Goal: Task Accomplishment & Management: Manage account settings

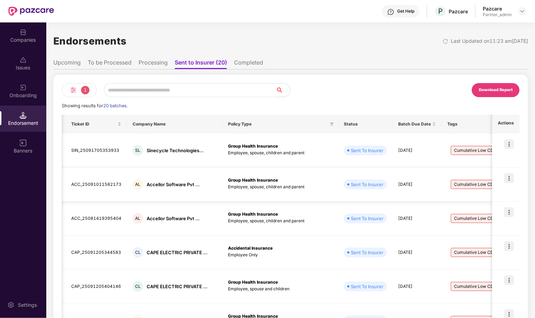
scroll to position [0, 9]
click at [92, 87] on div "1" at bounding box center [79, 90] width 35 height 14
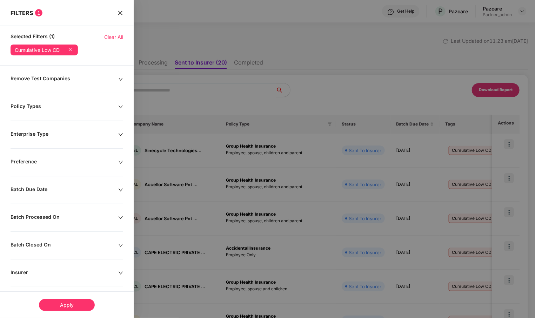
click at [73, 51] on icon at bounding box center [70, 49] width 7 height 7
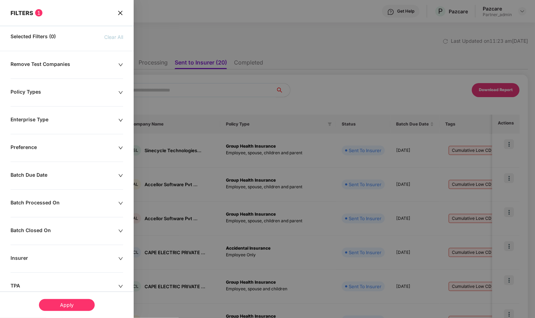
click at [83, 304] on div "Apply" at bounding box center [67, 305] width 56 height 12
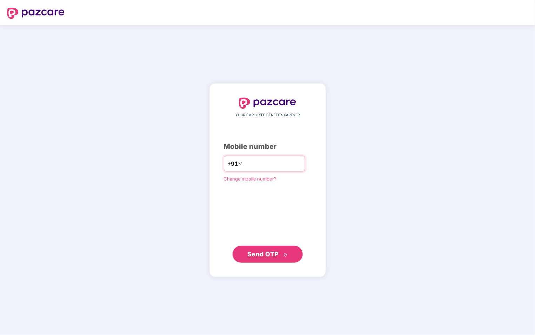
type input "**********"
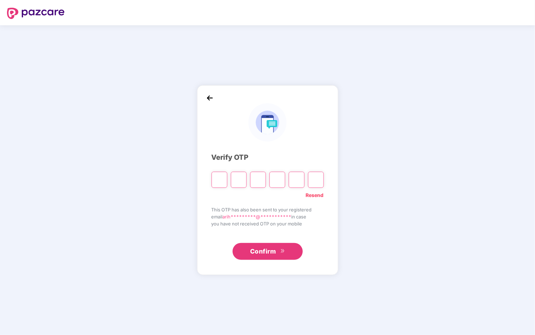
type input "*"
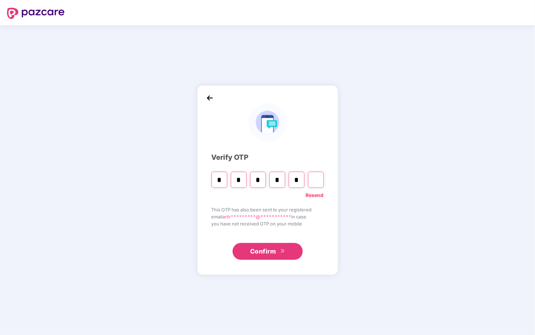
type input "*"
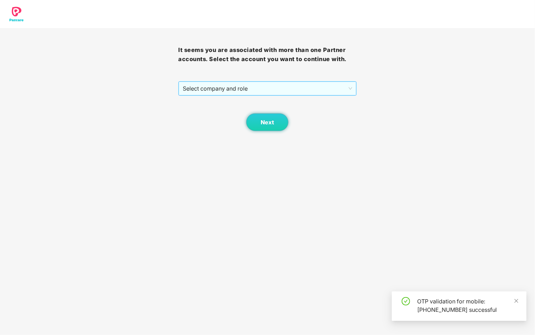
click at [277, 84] on span "Select company and role" at bounding box center [267, 88] width 169 height 13
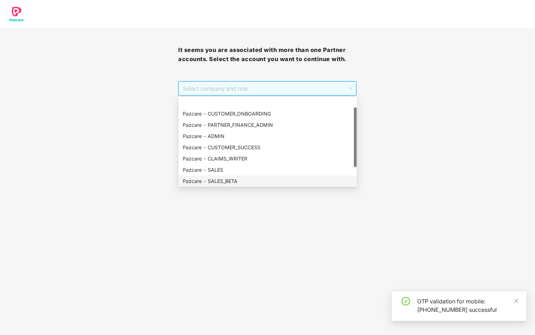
scroll to position [45, 0]
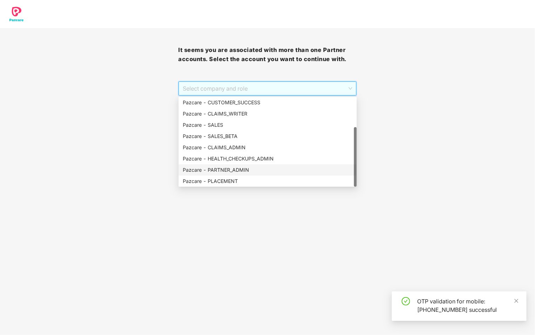
click at [253, 171] on div "Pazcare - PARTNER_ADMIN" at bounding box center [268, 170] width 170 height 8
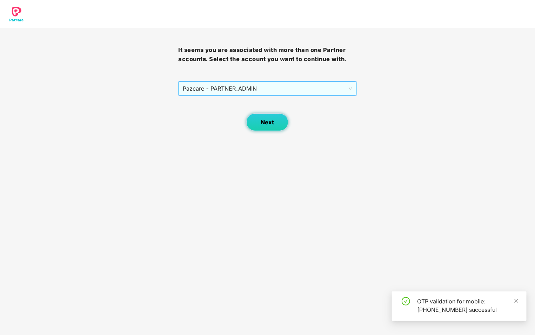
click at [266, 123] on span "Next" at bounding box center [267, 122] width 13 height 7
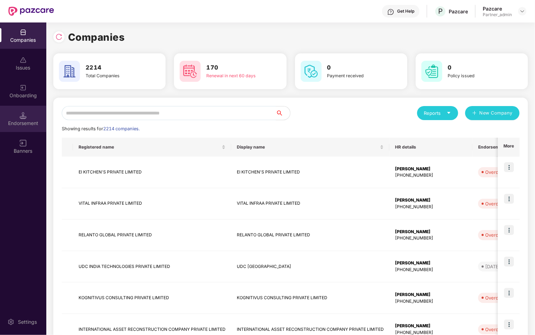
click at [23, 117] on img at bounding box center [23, 115] width 7 height 7
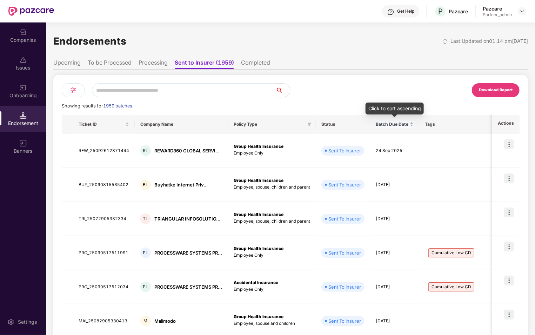
click at [413, 125] on div "Batch Due Date" at bounding box center [395, 124] width 38 height 7
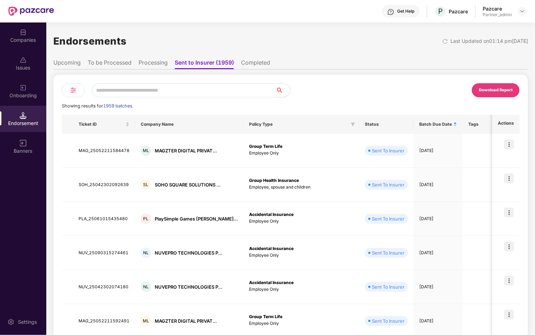
click at [77, 90] on img at bounding box center [73, 90] width 8 height 8
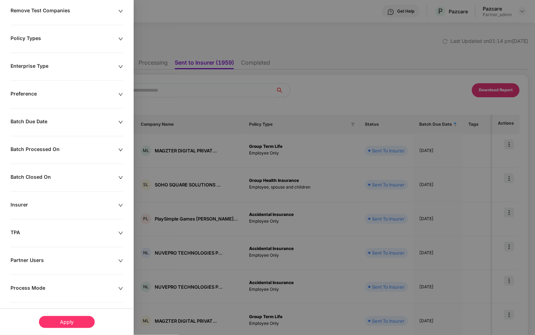
scroll to position [83, 0]
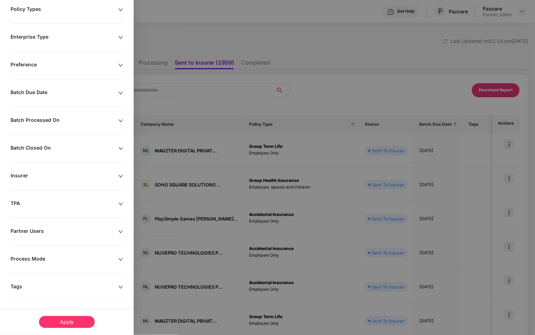
click at [65, 95] on div "Batch Due Date" at bounding box center [65, 93] width 108 height 8
click at [51, 116] on div at bounding box center [36, 115] width 44 height 8
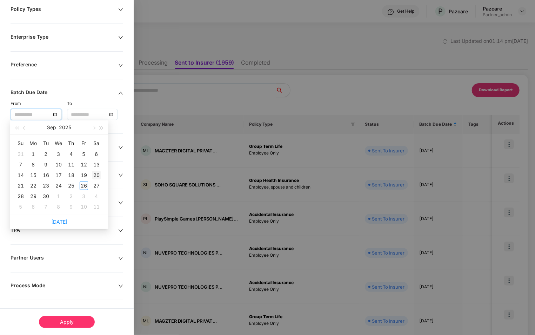
type input "**********"
click at [93, 173] on div "20" at bounding box center [96, 175] width 8 height 8
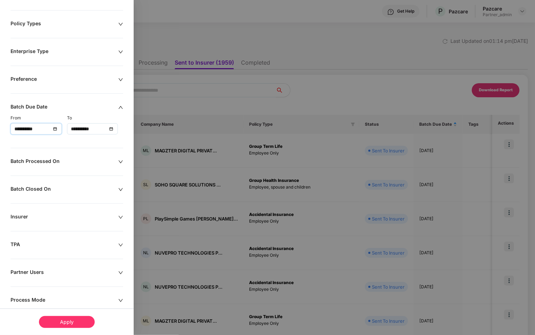
scroll to position [97, 0]
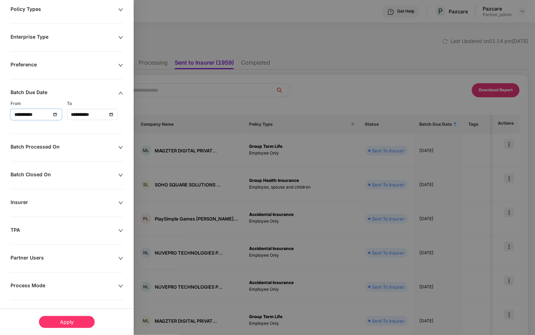
click at [90, 111] on input "**********" at bounding box center [89, 115] width 37 height 8
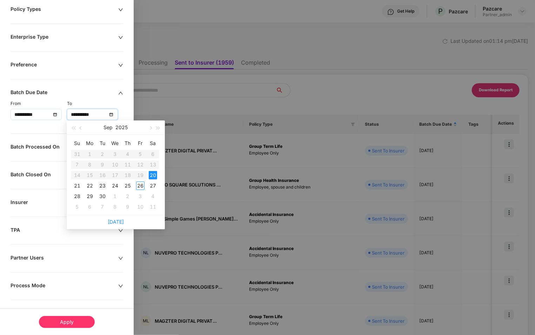
type input "**********"
click at [101, 186] on div "23" at bounding box center [102, 185] width 8 height 8
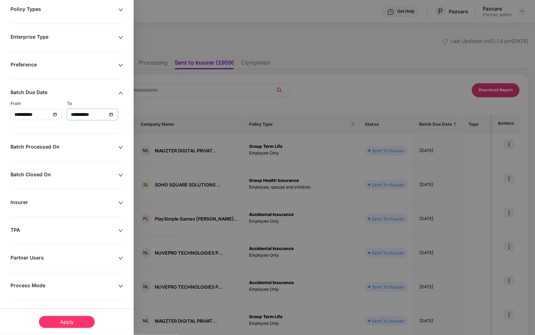
click at [71, 318] on div "Apply" at bounding box center [67, 322] width 56 height 12
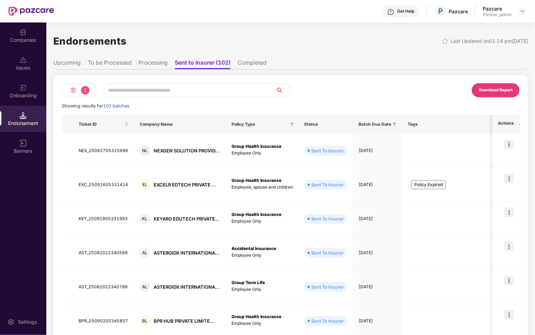
click at [88, 93] on div "1" at bounding box center [79, 90] width 35 height 14
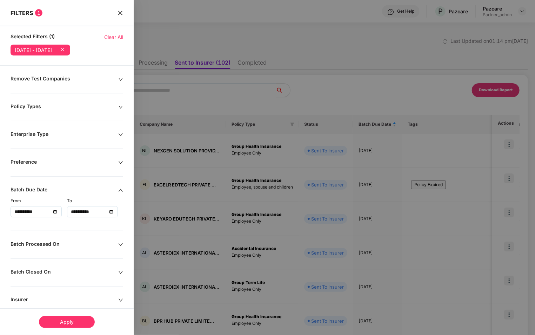
click at [120, 13] on icon "close" at bounding box center [121, 13] width 6 height 6
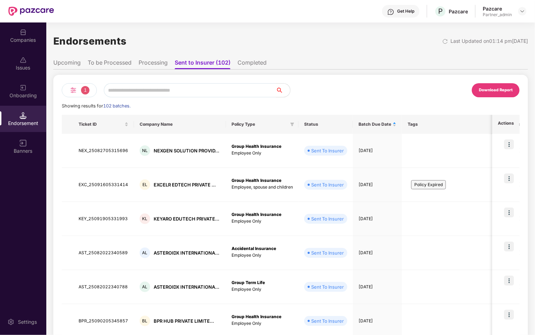
click at [77, 93] on img at bounding box center [73, 90] width 8 height 8
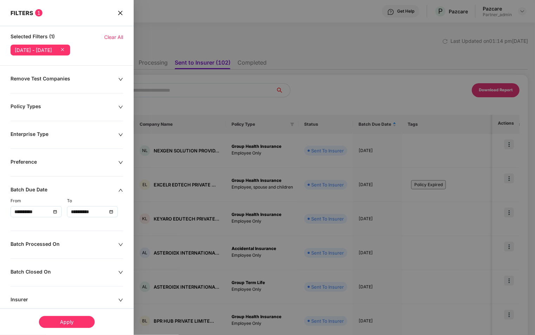
click at [66, 49] on icon at bounding box center [62, 49] width 7 height 7
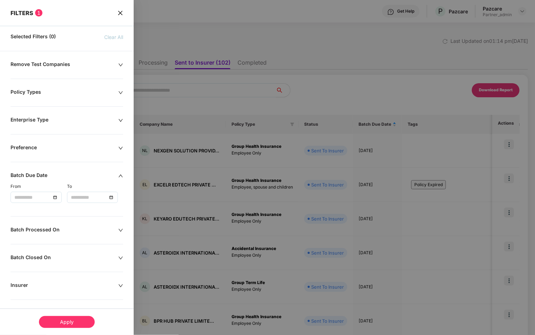
click at [46, 196] on input at bounding box center [32, 197] width 37 height 8
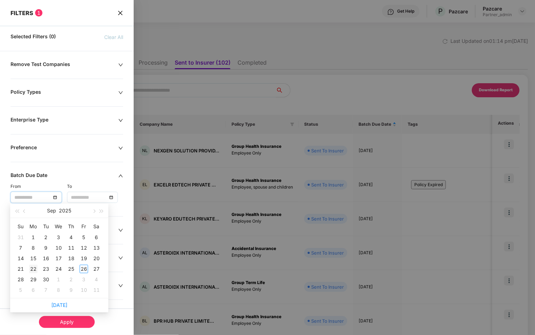
type input "**********"
click at [35, 269] on div "22" at bounding box center [33, 269] width 8 height 8
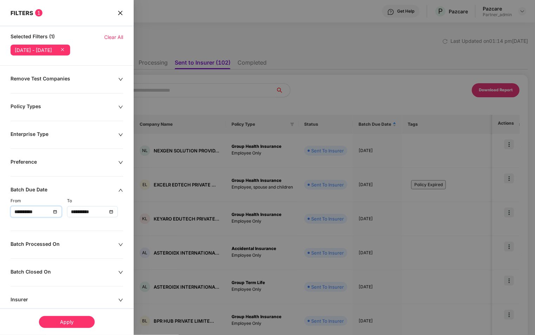
click at [90, 211] on input "**********" at bounding box center [89, 212] width 37 height 8
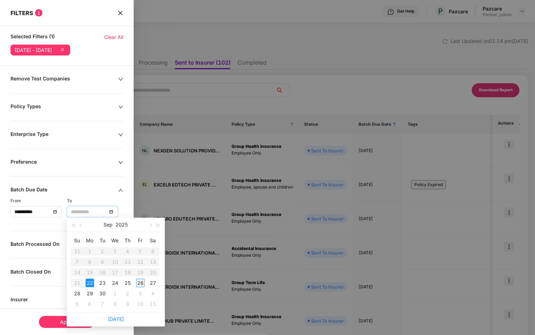
type input "**********"
click at [141, 281] on div "26" at bounding box center [140, 283] width 8 height 8
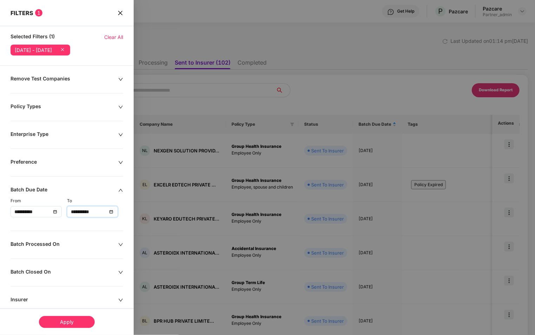
click at [66, 318] on div "Apply" at bounding box center [67, 322] width 56 height 12
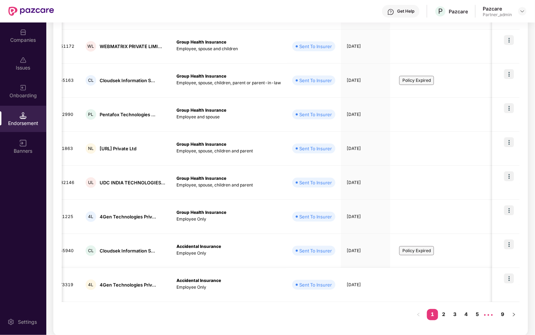
scroll to position [0, 53]
click at [445, 315] on link "2" at bounding box center [443, 314] width 11 height 11
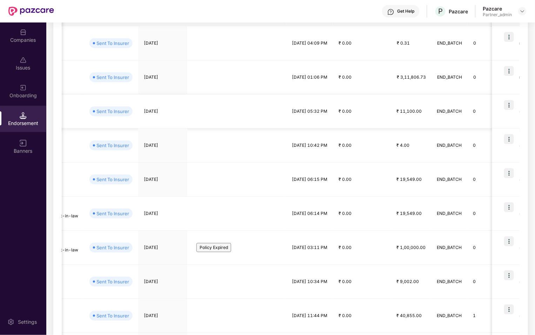
scroll to position [172, 0]
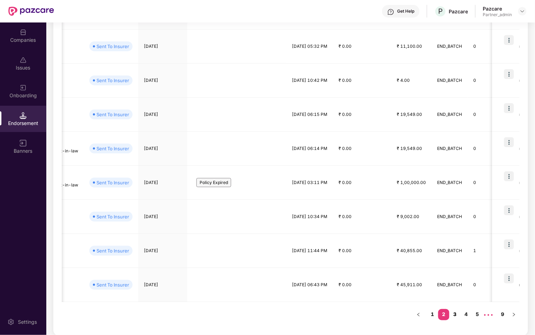
click at [457, 315] on link "3" at bounding box center [455, 314] width 11 height 11
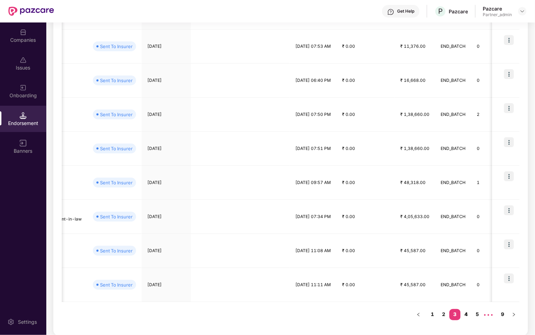
click at [467, 313] on link "4" at bounding box center [466, 314] width 11 height 11
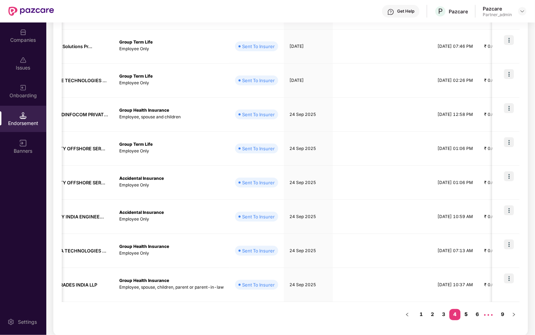
click at [464, 314] on link "5" at bounding box center [466, 314] width 11 height 11
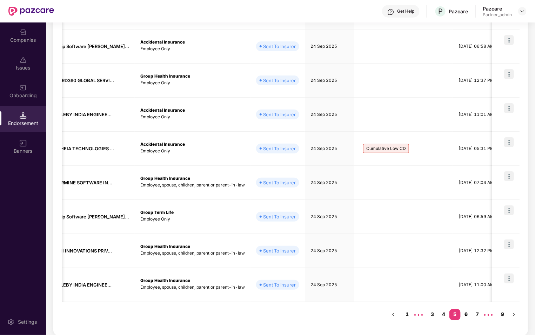
click at [466, 316] on link "6" at bounding box center [466, 314] width 11 height 11
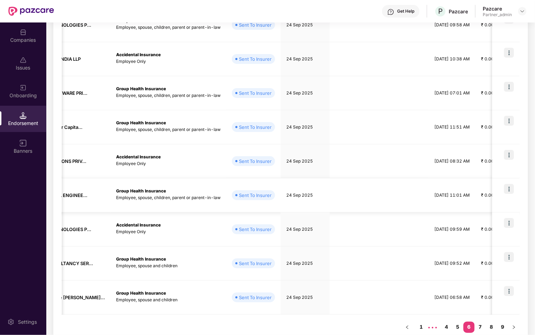
scroll to position [0, 0]
